Goal: Information Seeking & Learning: Learn about a topic

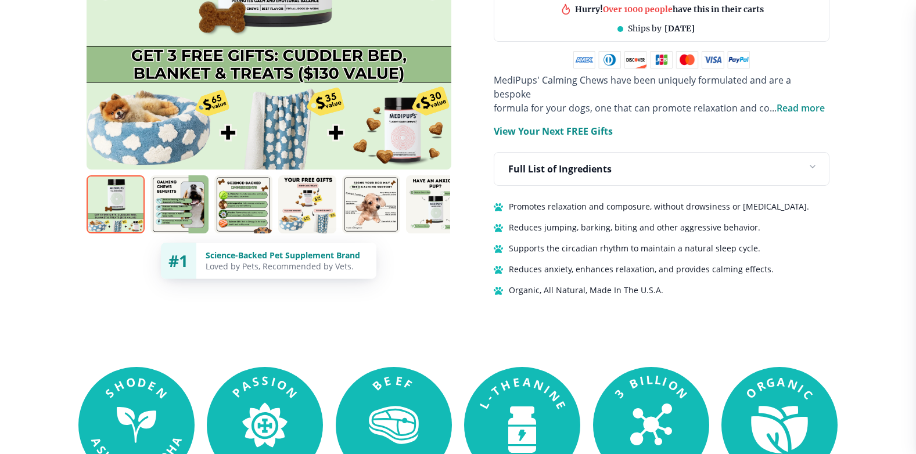
scroll to position [813, 0]
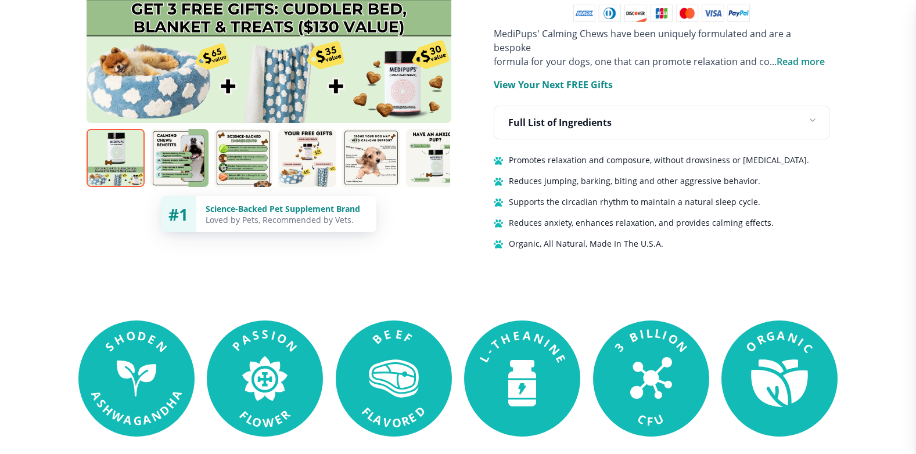
click at [417, 146] on img at bounding box center [435, 158] width 58 height 58
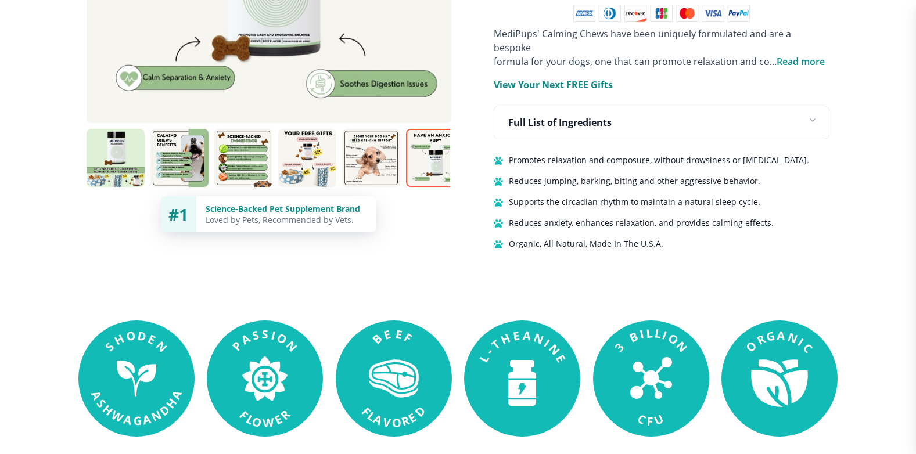
click at [420, 149] on img at bounding box center [435, 158] width 58 height 58
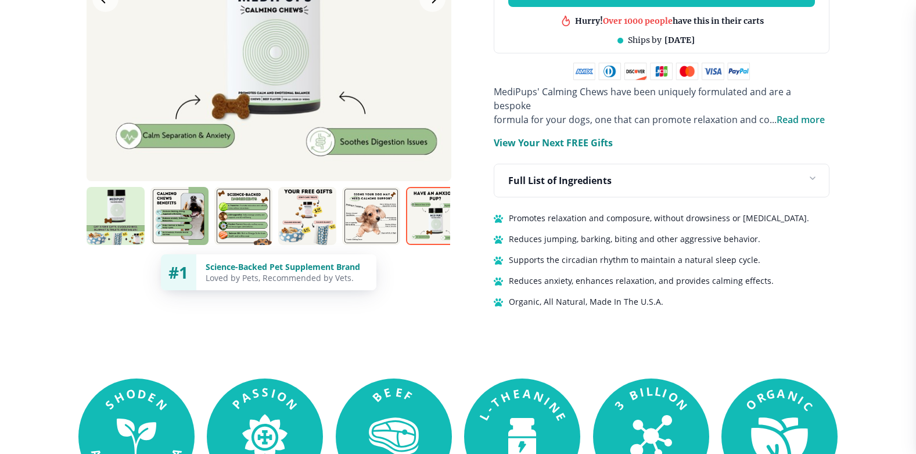
click at [372, 194] on img at bounding box center [371, 216] width 58 height 58
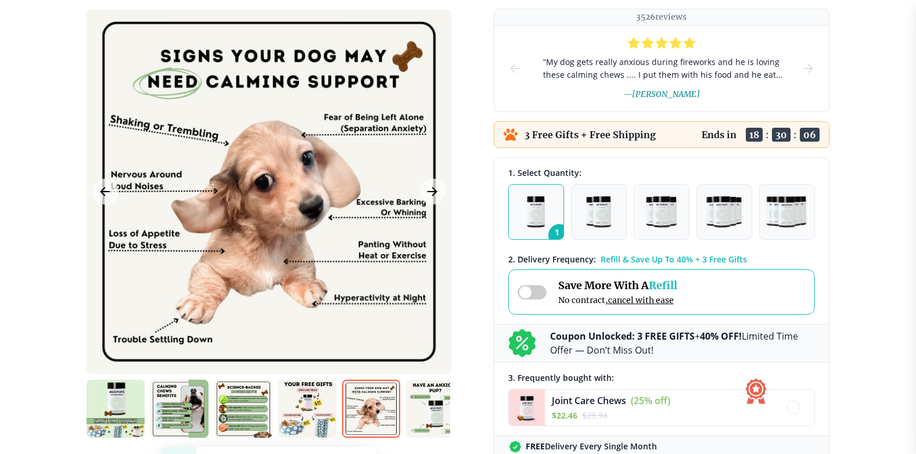
scroll to position [0, 0]
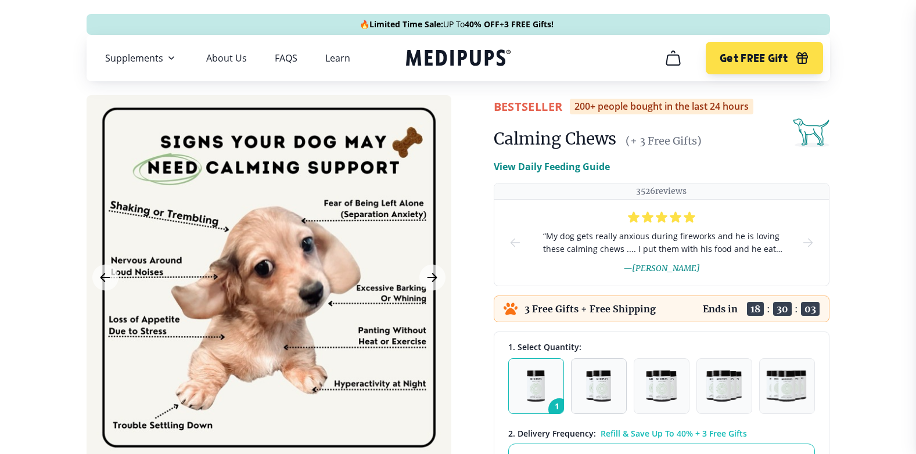
click at [604, 387] on img "button" at bounding box center [598, 386] width 24 height 31
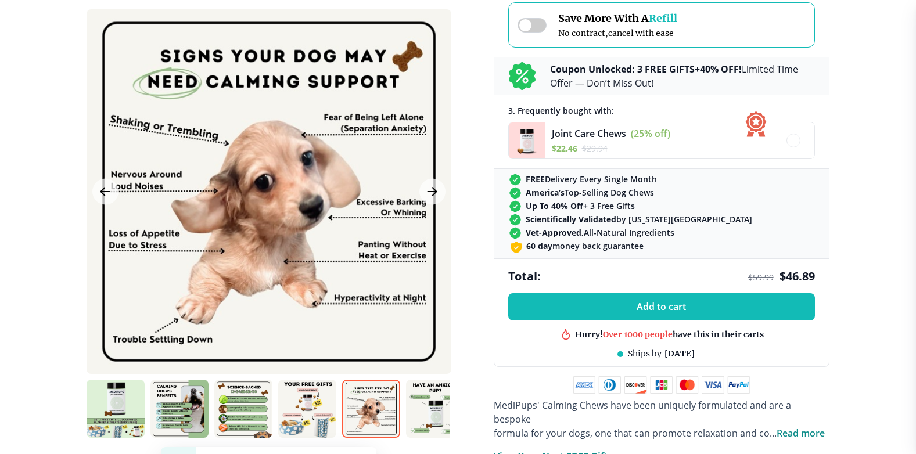
scroll to position [58, 0]
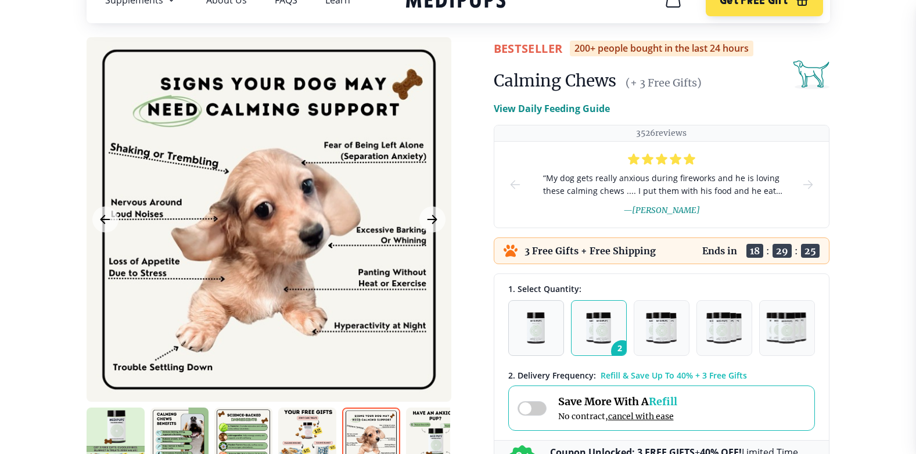
click at [533, 330] on img "button" at bounding box center [536, 327] width 18 height 31
click at [542, 407] on span at bounding box center [531, 408] width 29 height 15
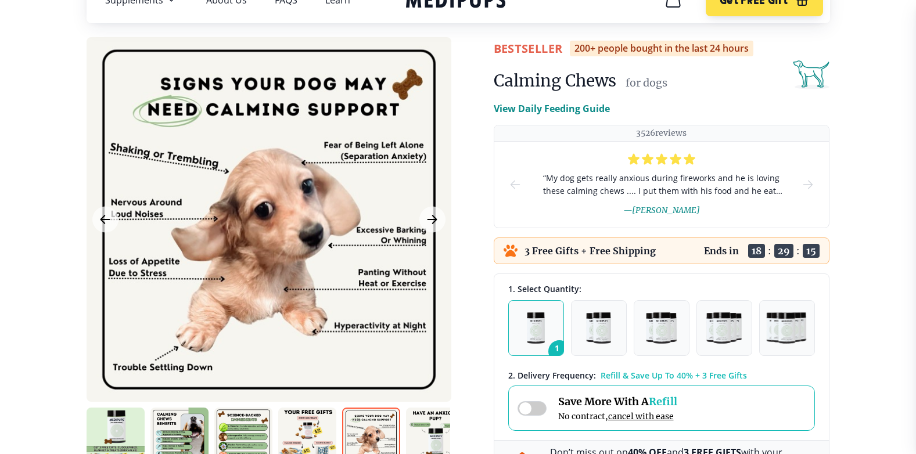
click at [542, 407] on span at bounding box center [531, 408] width 29 height 15
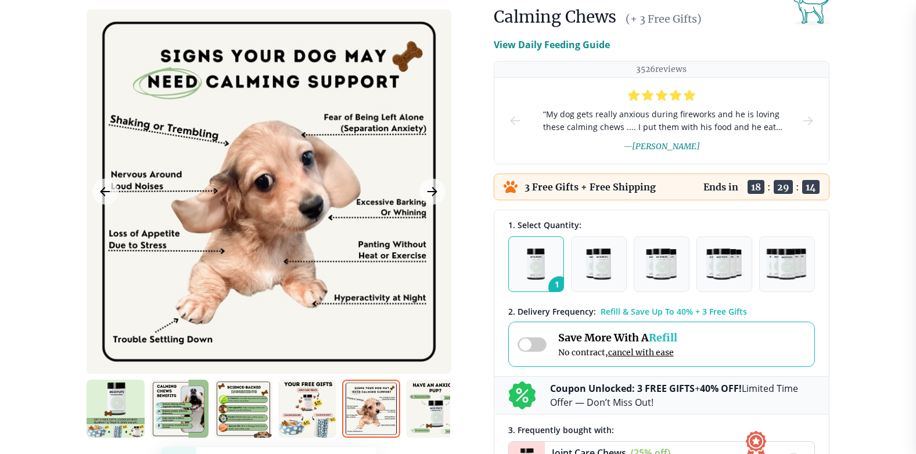
scroll to position [174, 0]
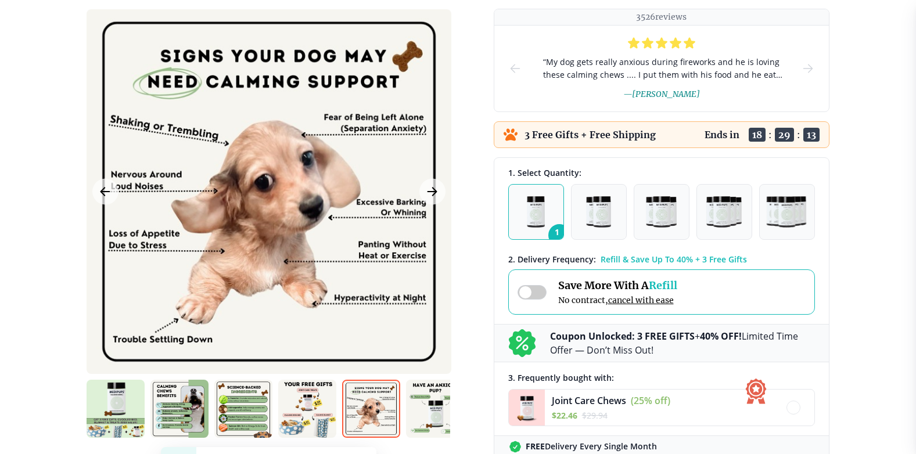
click at [523, 292] on span at bounding box center [531, 292] width 29 height 15
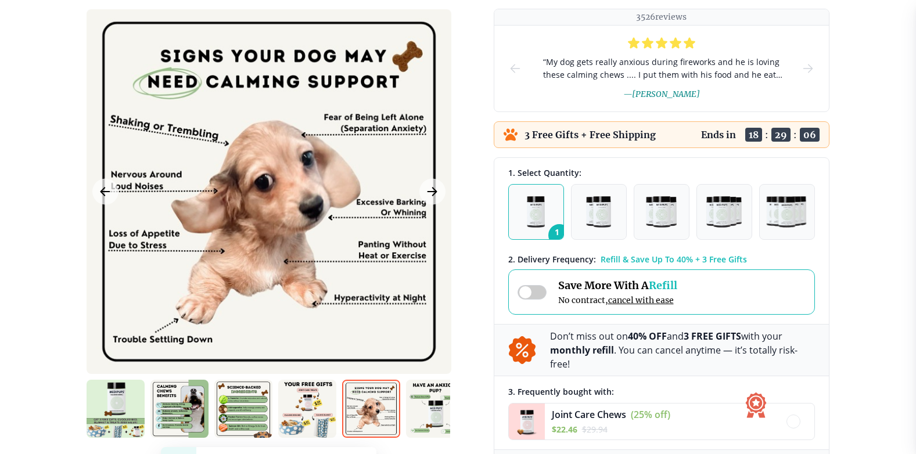
scroll to position [290, 0]
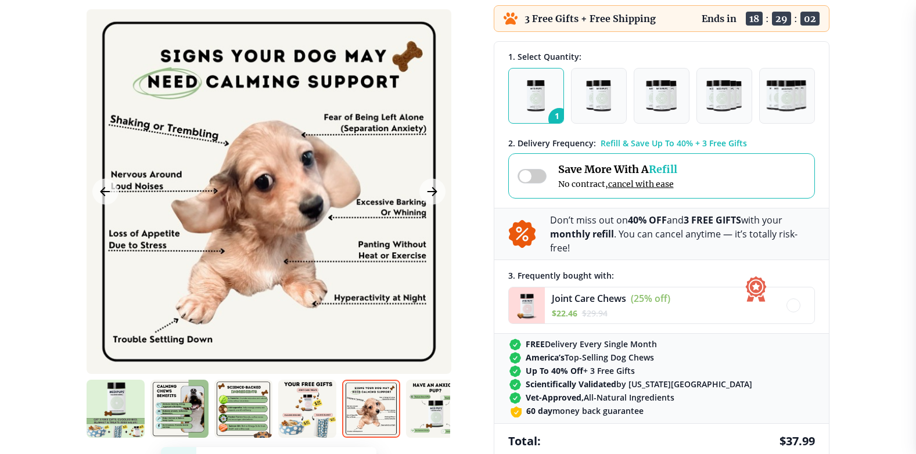
click at [537, 181] on span at bounding box center [531, 176] width 29 height 15
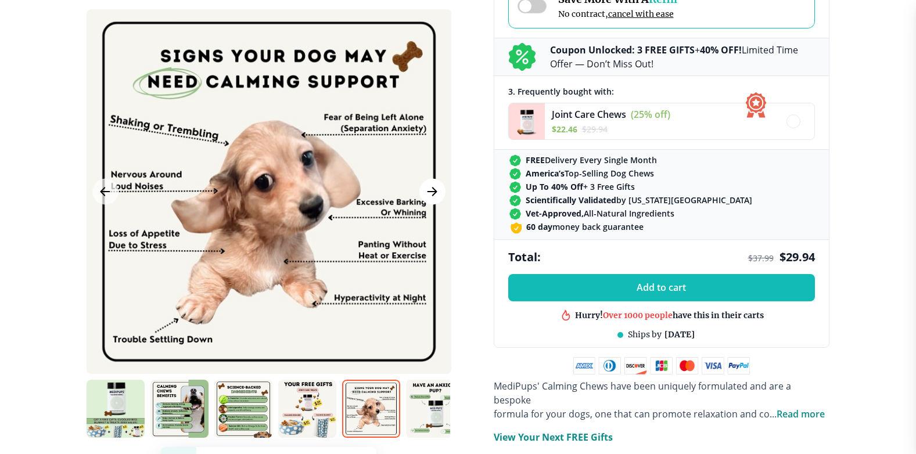
scroll to position [465, 0]
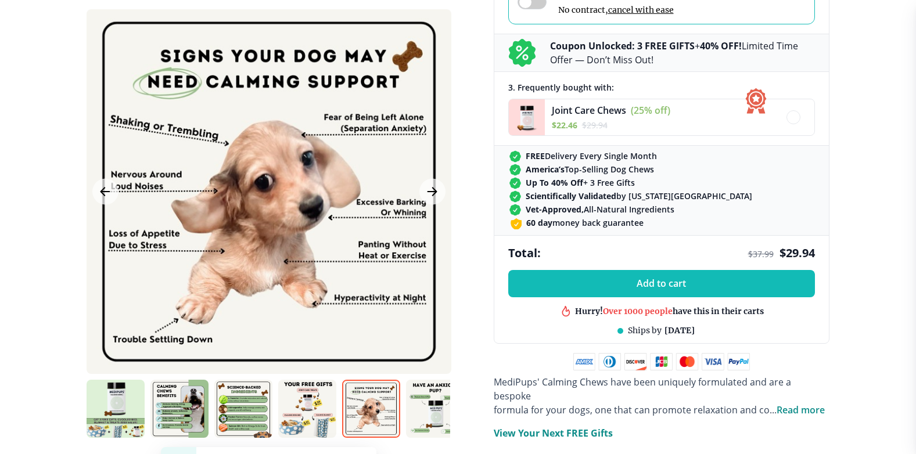
click at [116, 409] on img at bounding box center [116, 409] width 58 height 58
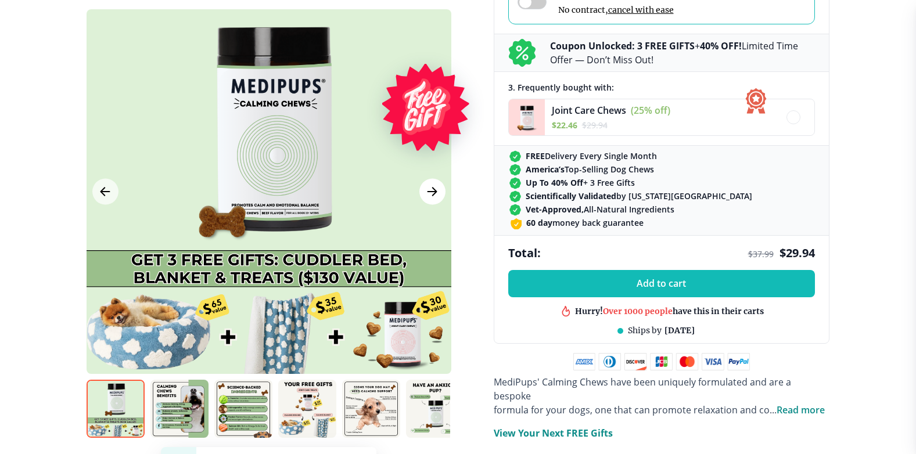
click at [429, 190] on icon "Next Image" at bounding box center [432, 191] width 14 height 15
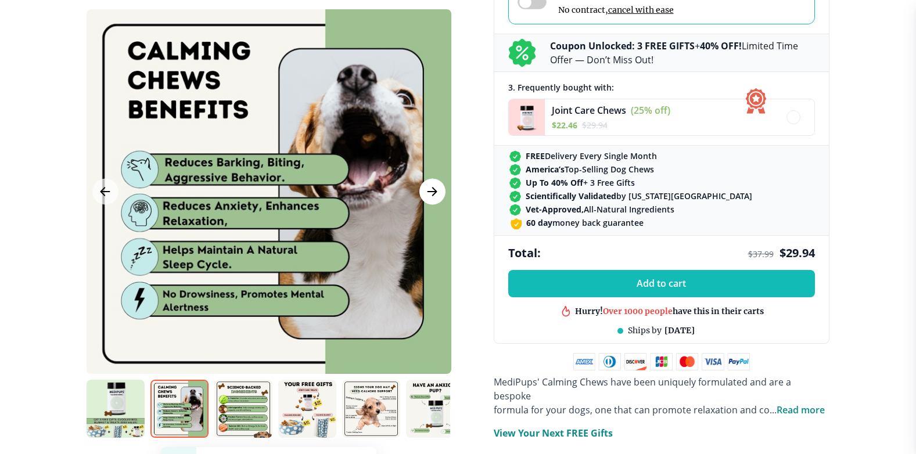
click at [429, 190] on icon "Next Image" at bounding box center [432, 191] width 14 height 15
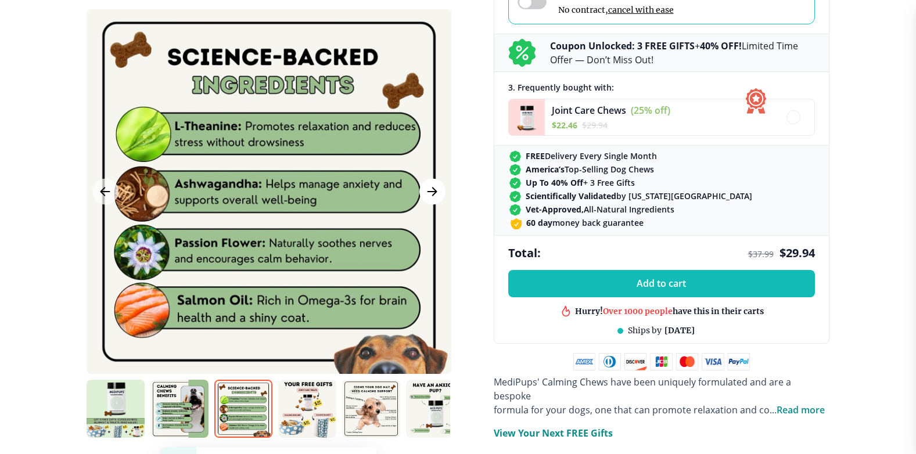
click at [429, 190] on icon "Next Image" at bounding box center [432, 191] width 14 height 15
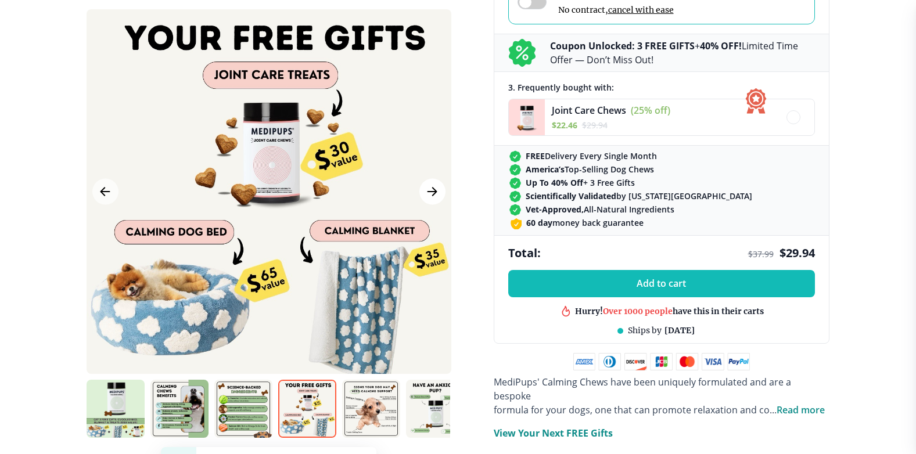
click at [430, 190] on icon "Next Image" at bounding box center [432, 191] width 14 height 15
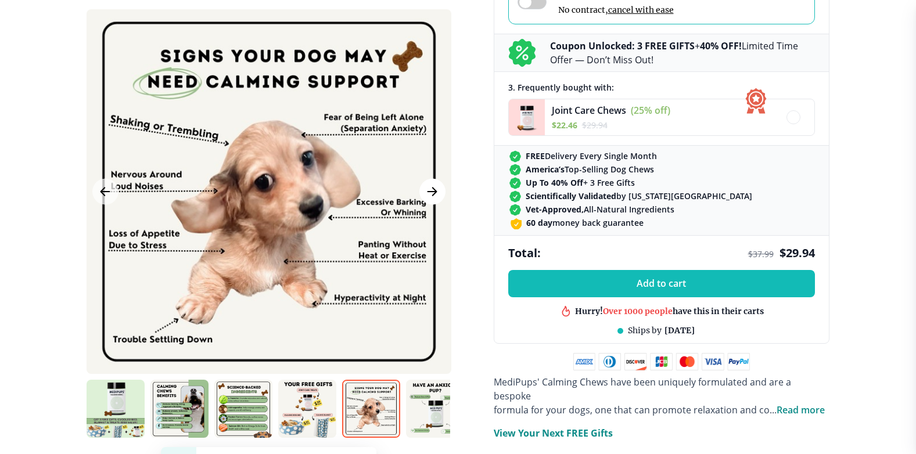
click at [429, 190] on icon "Next Image" at bounding box center [432, 191] width 14 height 15
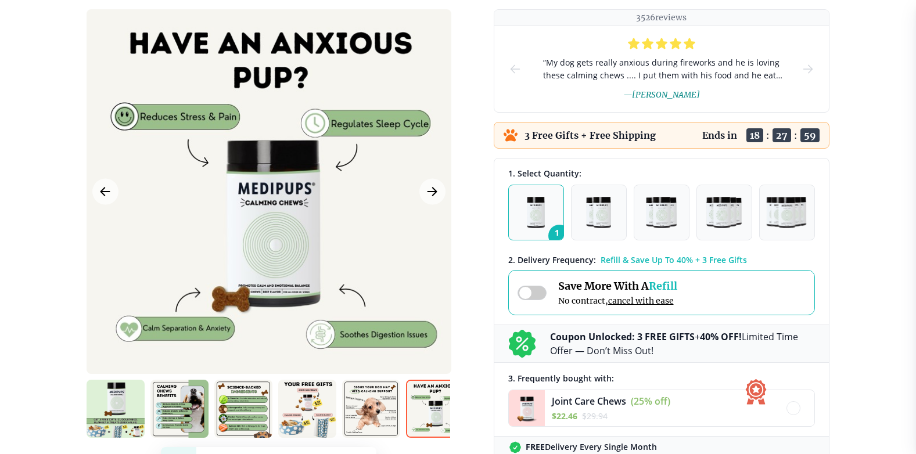
scroll to position [0, 0]
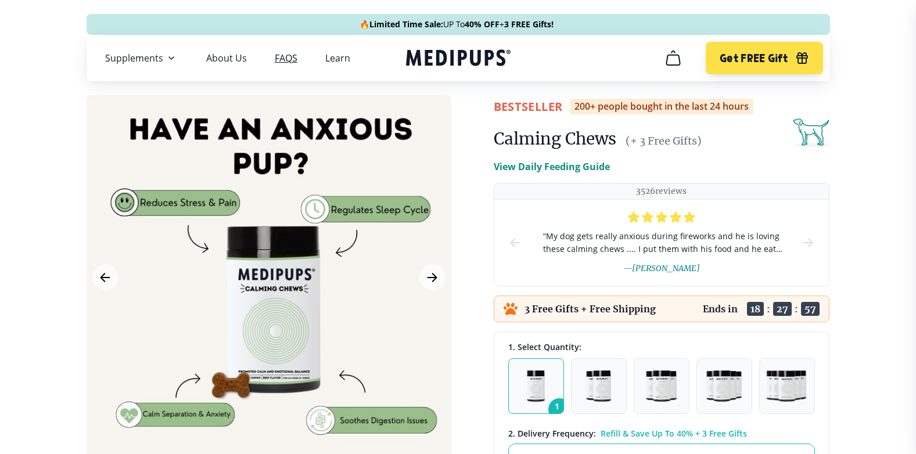
click at [284, 57] on link "FAQS" at bounding box center [286, 58] width 23 height 12
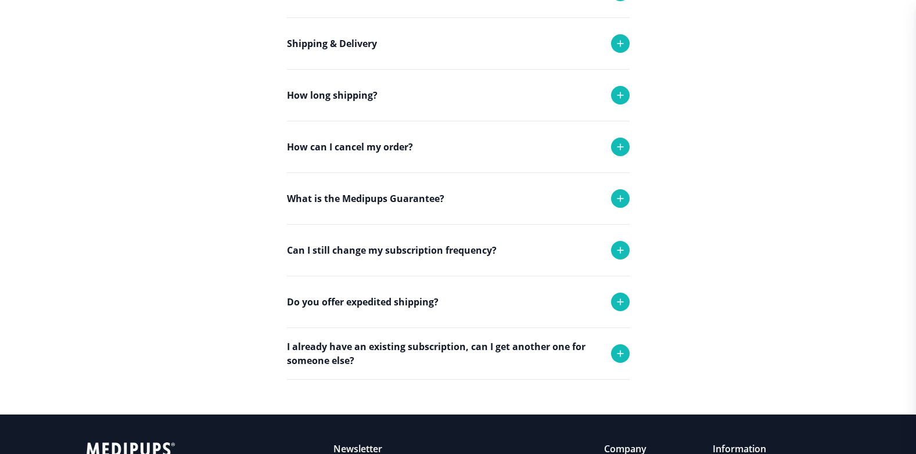
scroll to position [232, 0]
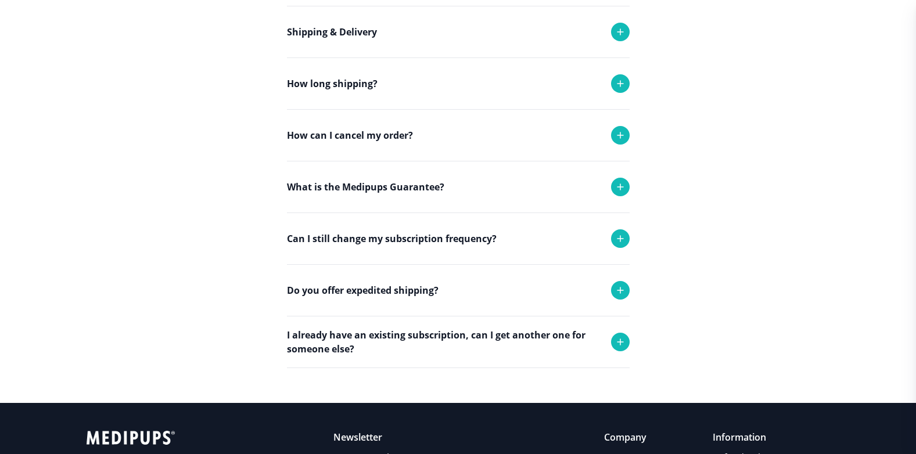
click at [620, 238] on icon at bounding box center [620, 239] width 6 height 6
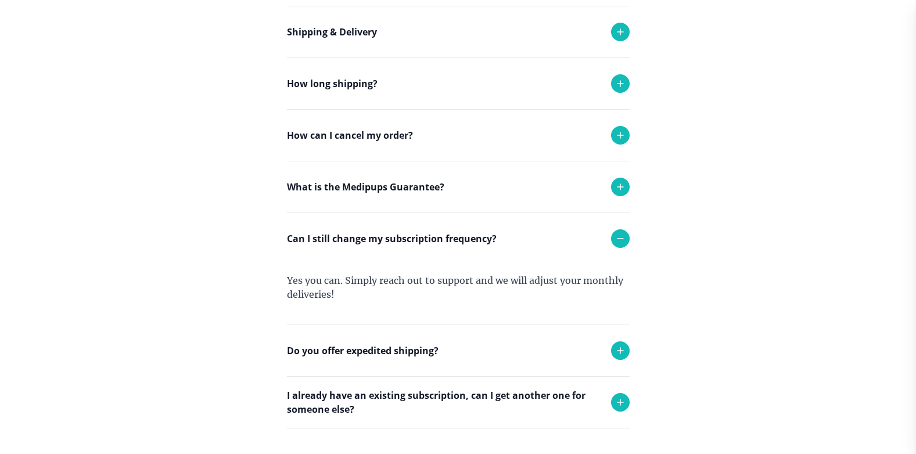
click at [620, 238] on icon at bounding box center [620, 239] width 14 height 14
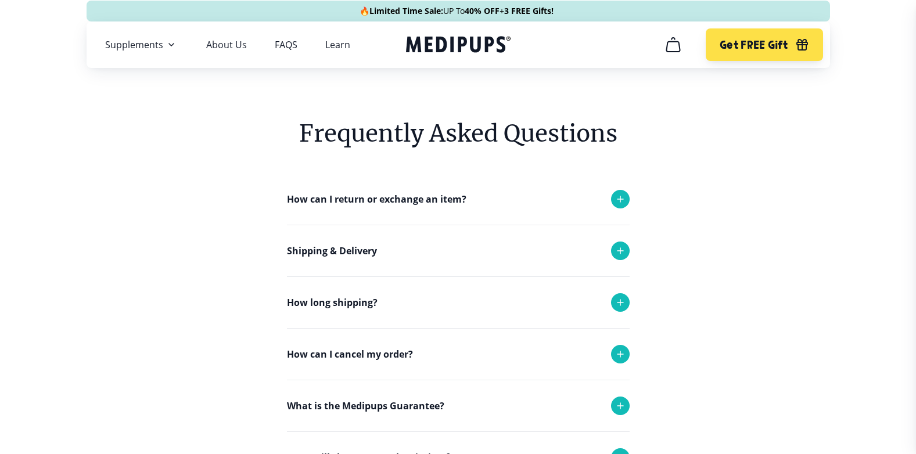
scroll to position [0, 0]
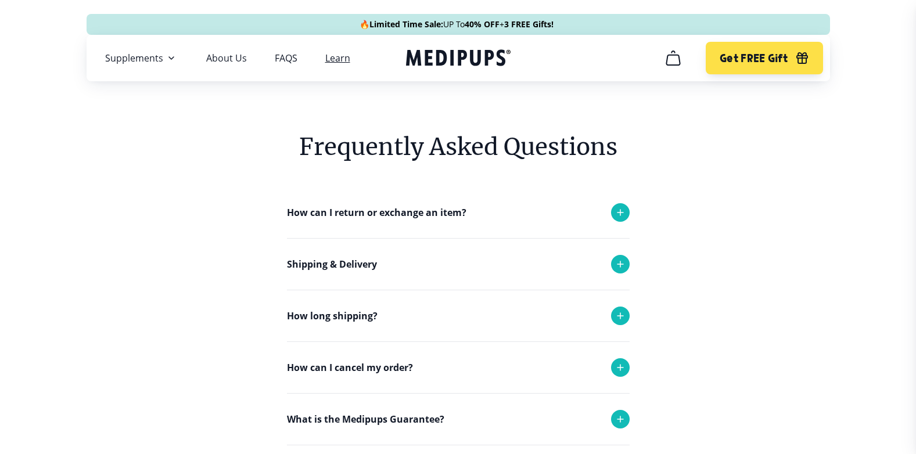
click at [337, 59] on link "Learn" at bounding box center [337, 58] width 25 height 12
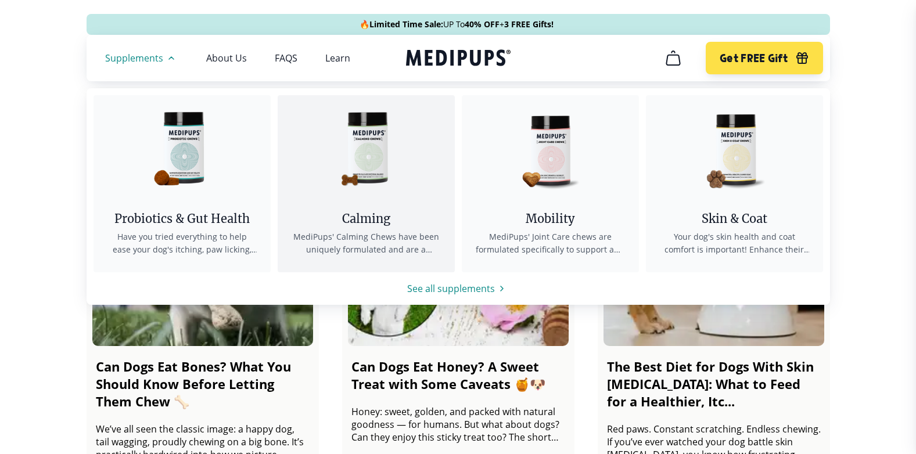
click at [356, 163] on img at bounding box center [366, 147] width 105 height 105
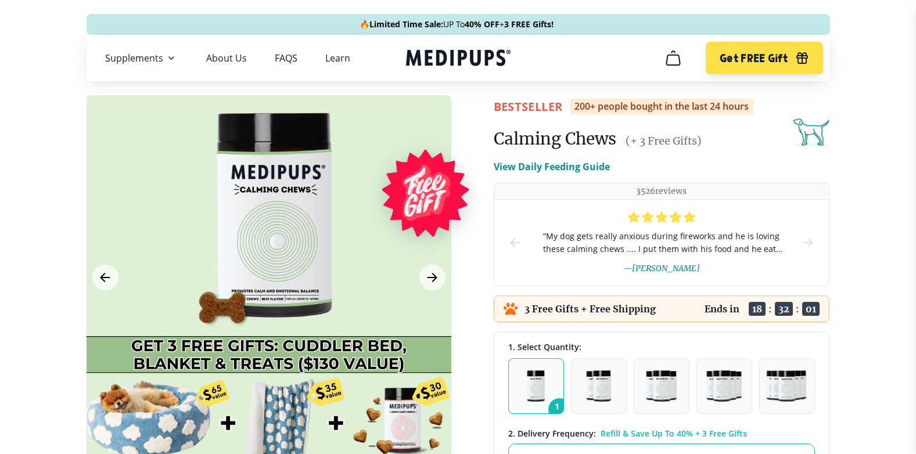
click at [530, 385] on img "button" at bounding box center [536, 386] width 18 height 31
click at [593, 389] on img "button" at bounding box center [598, 386] width 24 height 31
click at [544, 382] on img "button" at bounding box center [536, 386] width 18 height 31
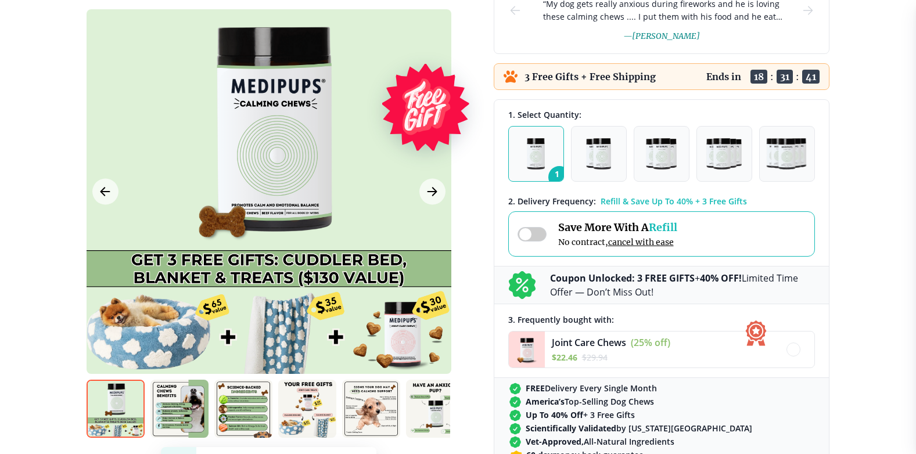
scroll to position [290, 0]
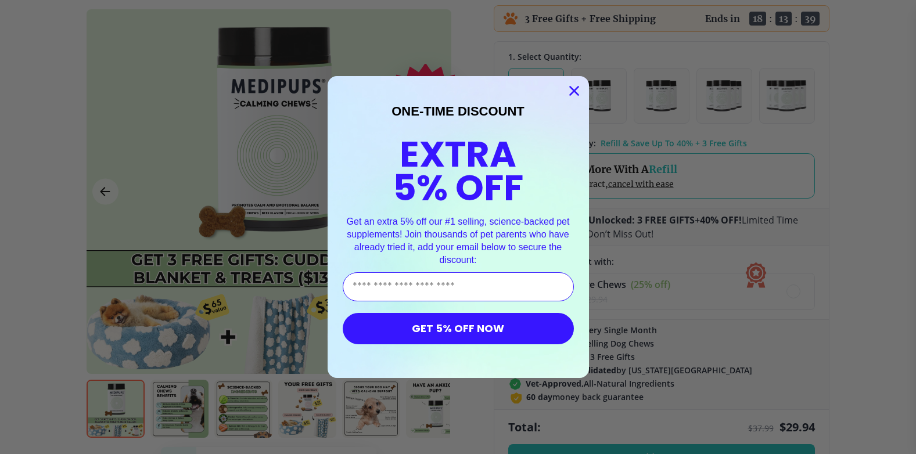
click at [573, 94] on circle "Close dialog" at bounding box center [573, 90] width 19 height 19
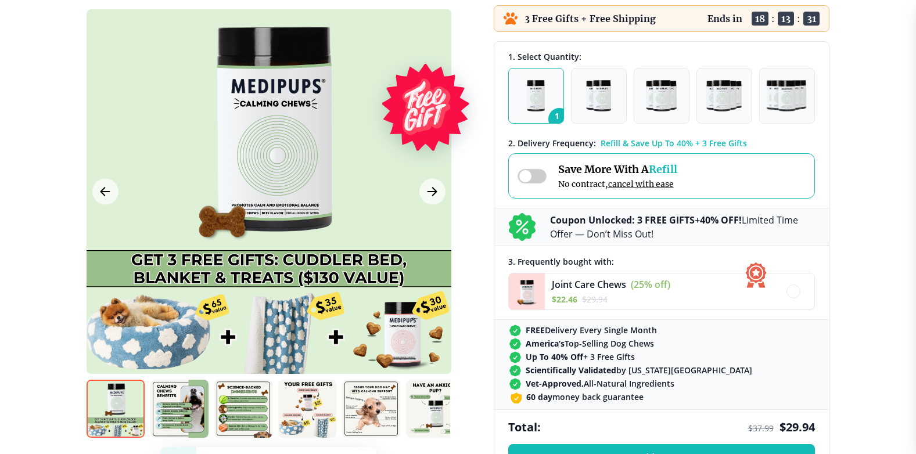
click at [538, 177] on span at bounding box center [531, 176] width 29 height 15
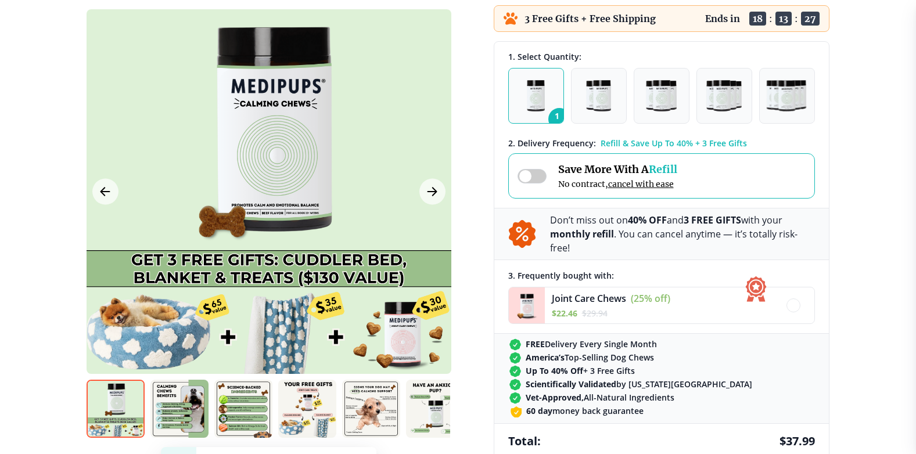
click at [538, 177] on span at bounding box center [531, 176] width 29 height 15
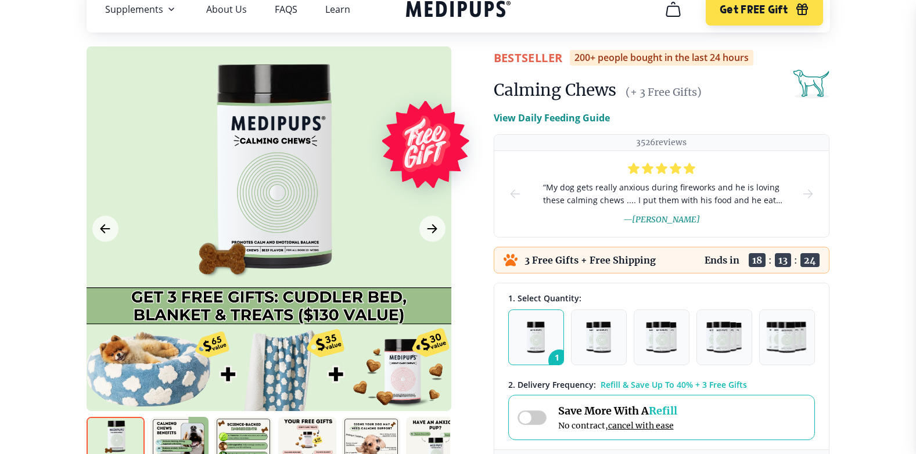
scroll to position [0, 0]
